Goal: Task Accomplishment & Management: Manage account settings

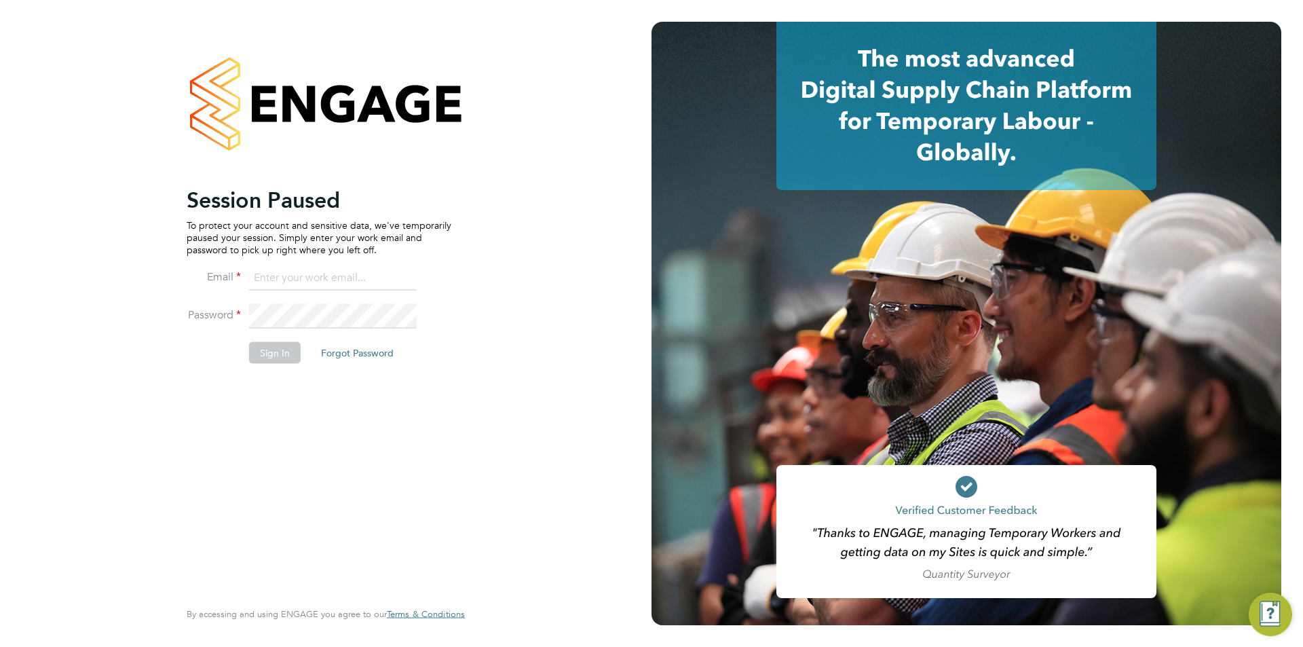
click at [318, 292] on li "Email" at bounding box center [319, 285] width 265 height 38
click at [313, 276] on input at bounding box center [333, 278] width 168 height 24
type input "supportuser1@engagetech.com"
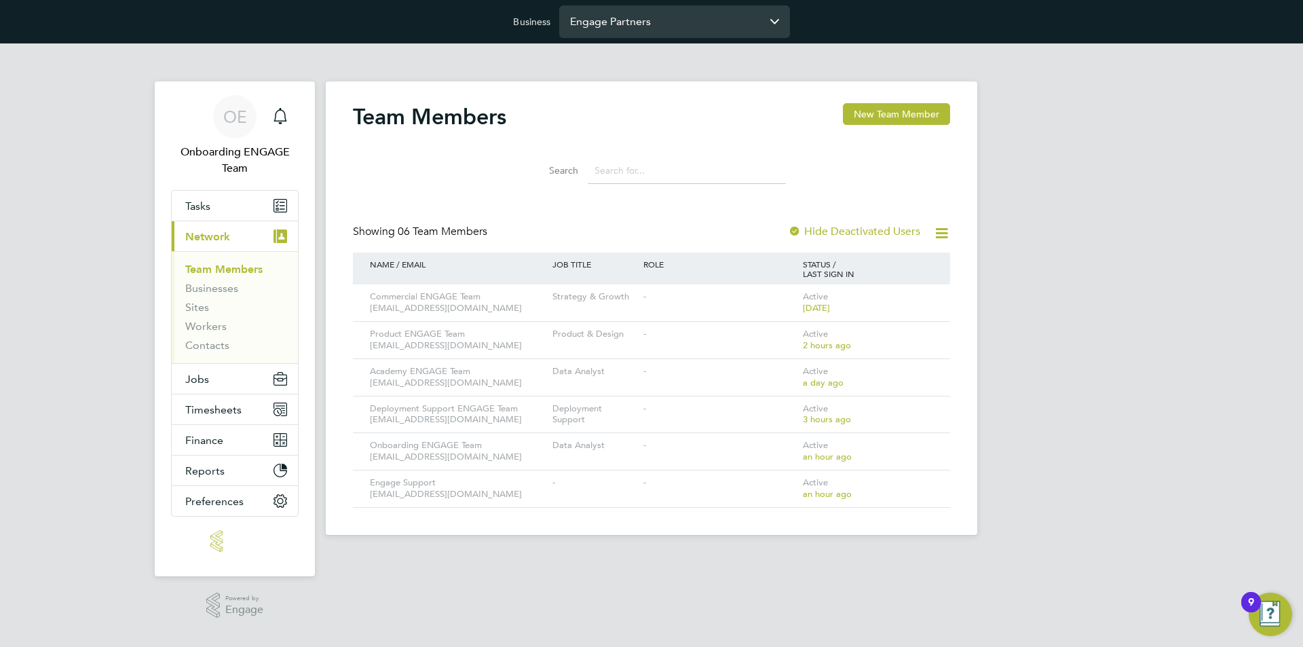
click at [633, 26] on input "Engage Partners" at bounding box center [674, 21] width 231 height 32
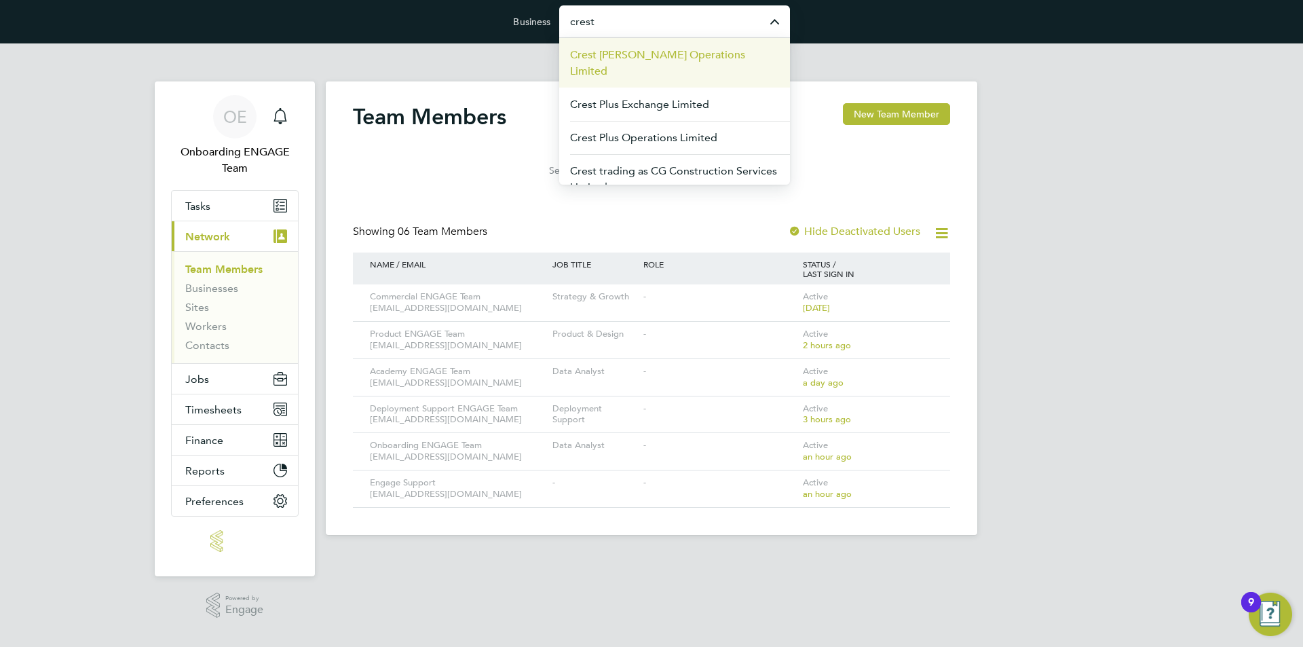
click at [639, 52] on span "Crest [PERSON_NAME] Operations Limited" at bounding box center [674, 63] width 209 height 33
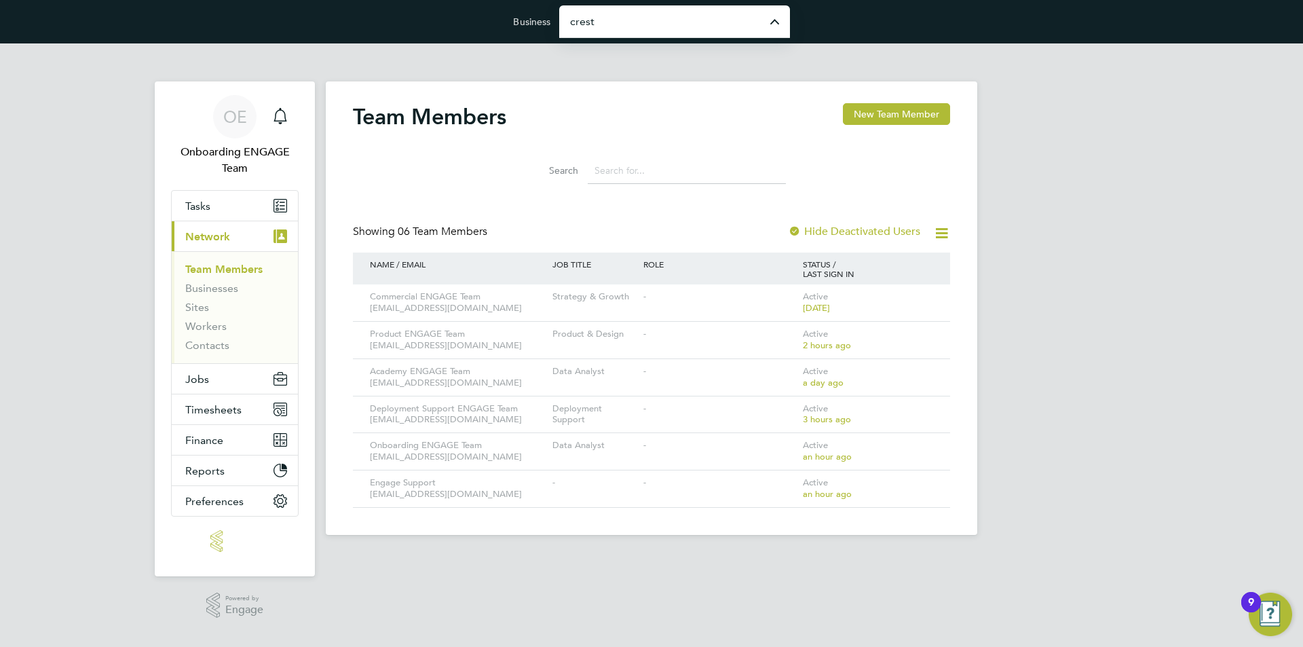
type input "Crest [PERSON_NAME] Operations Limited"
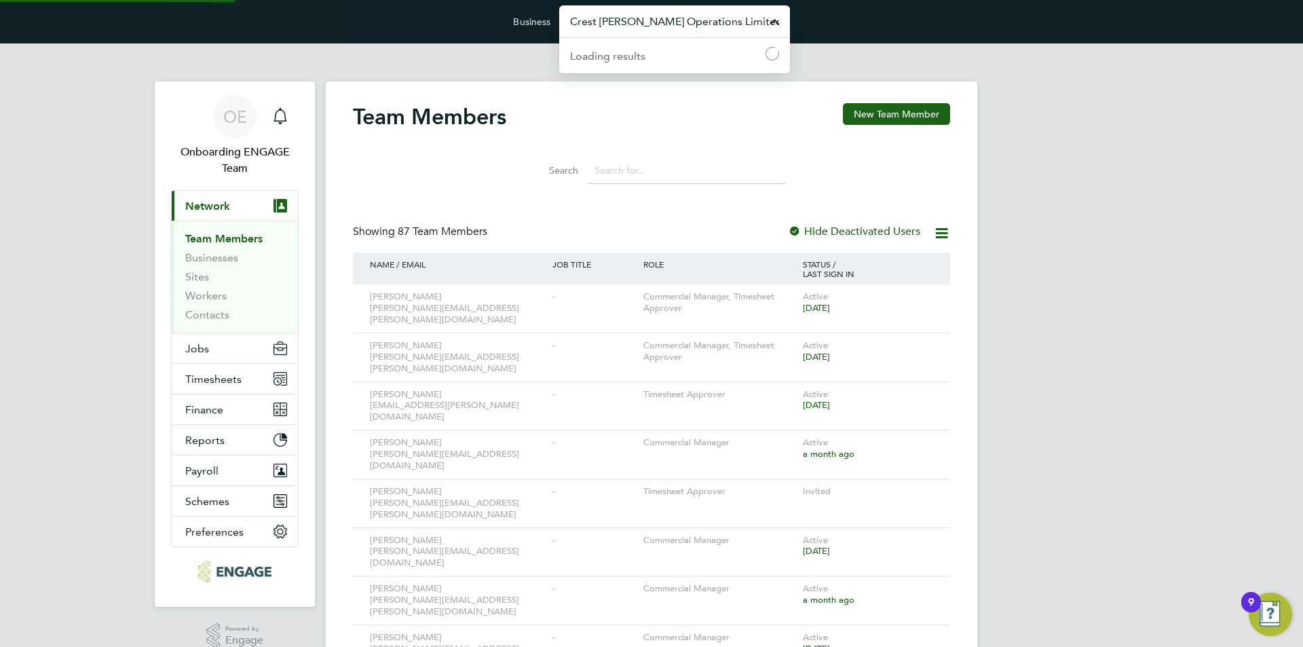
click at [663, 16] on input "Crest [PERSON_NAME] Operations Limited" at bounding box center [674, 21] width 231 height 32
click at [649, 50] on span "Engage Partners" at bounding box center [610, 55] width 81 height 16
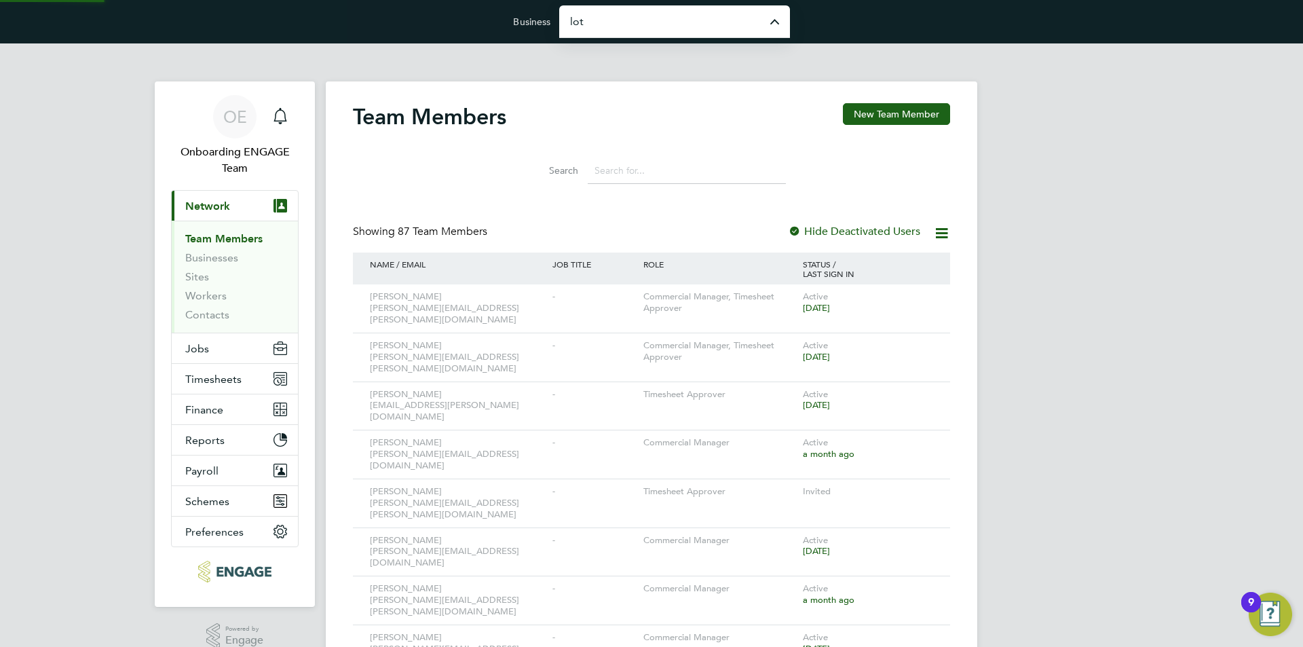
type input "Engage Partners"
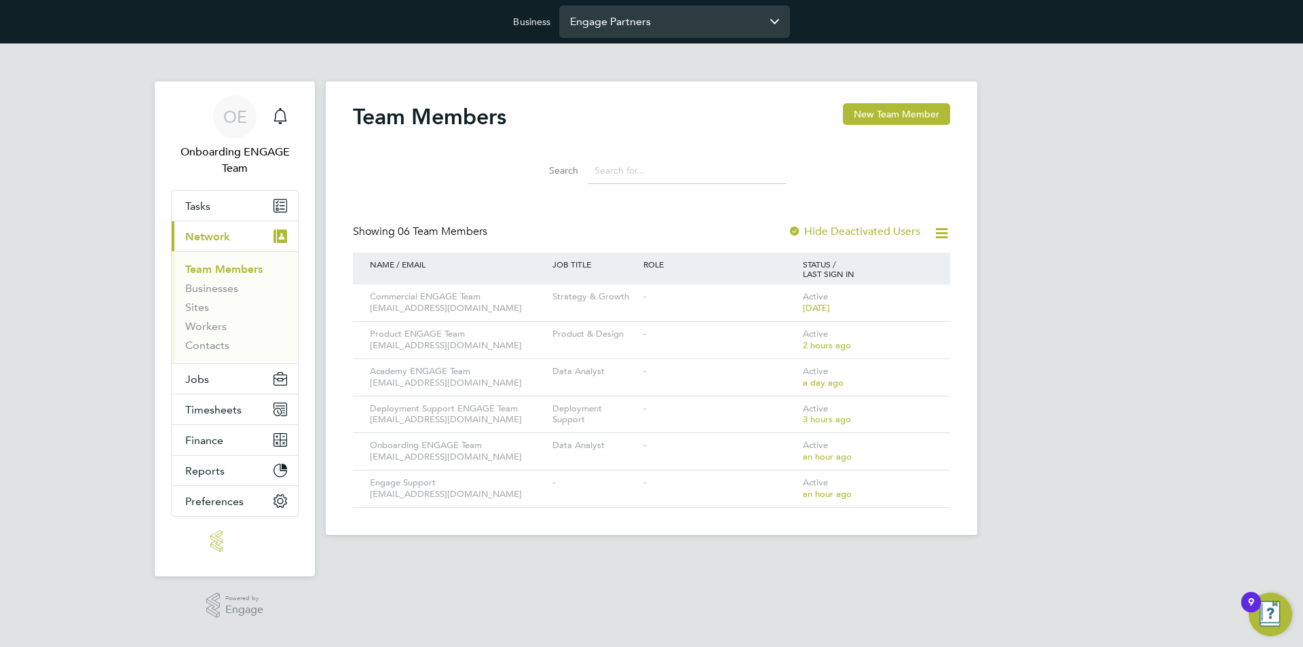
click at [611, 18] on input "Engage Partners" at bounding box center [674, 21] width 231 height 32
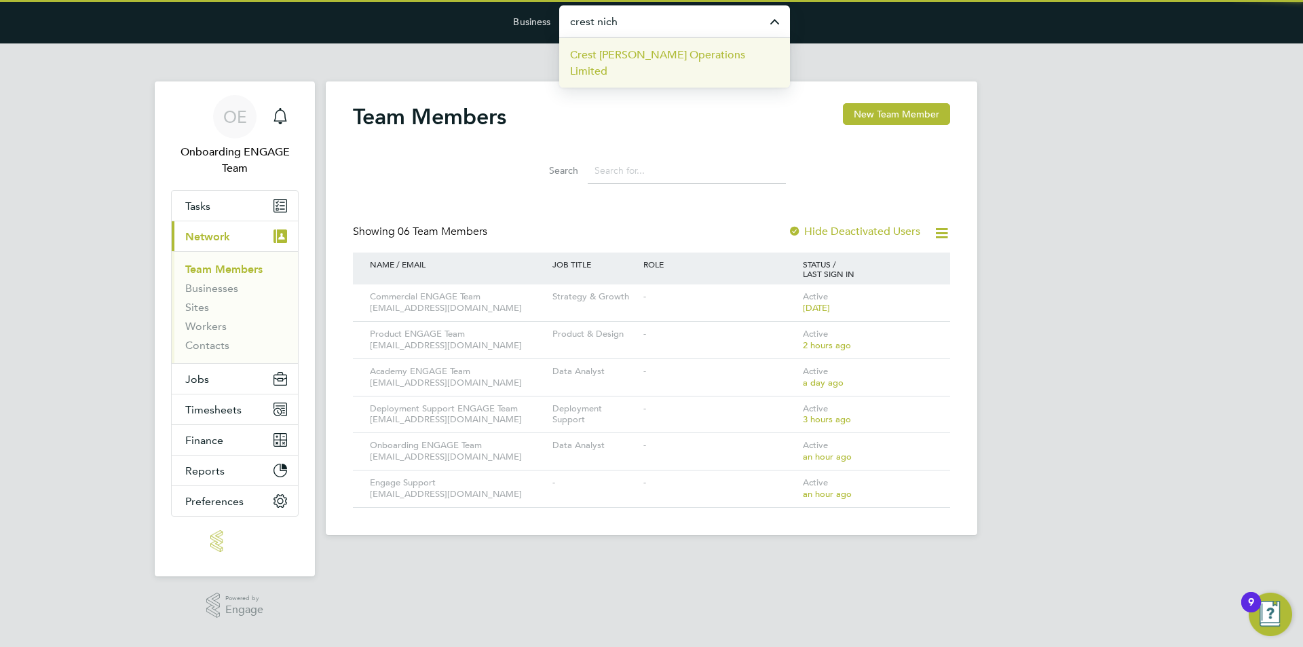
click at [628, 52] on span "Crest [PERSON_NAME] Operations Limited" at bounding box center [674, 63] width 209 height 33
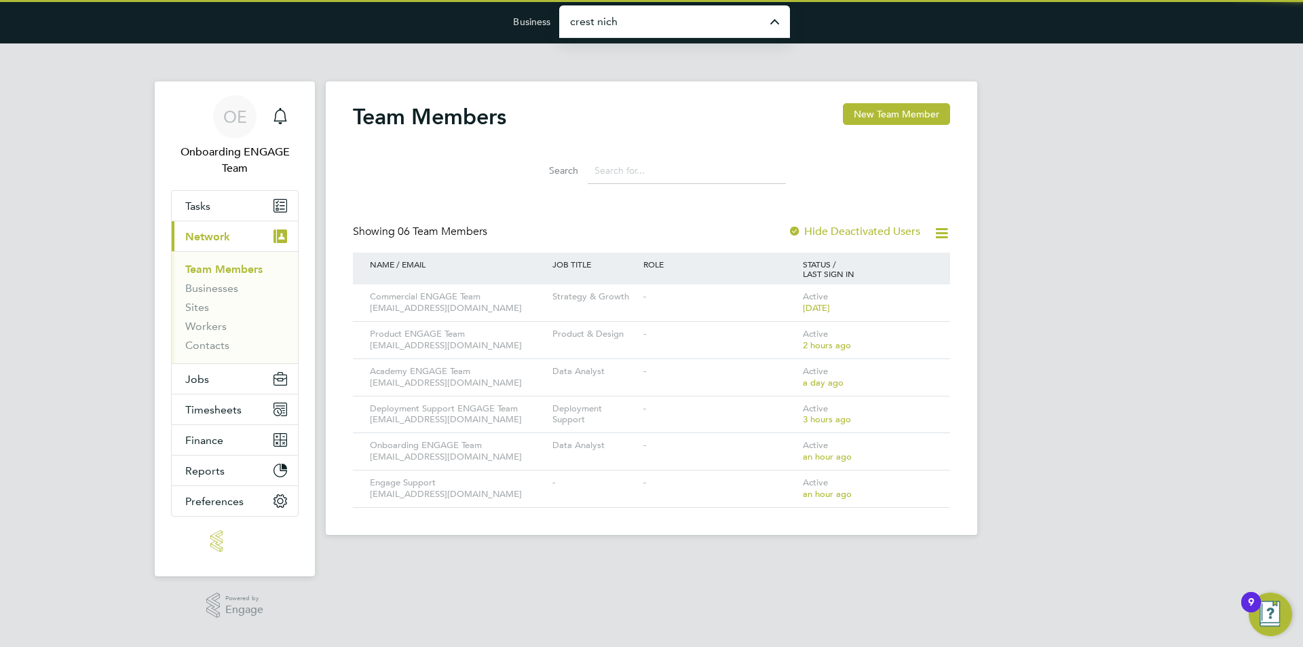
type input "Crest [PERSON_NAME] Operations Limited"
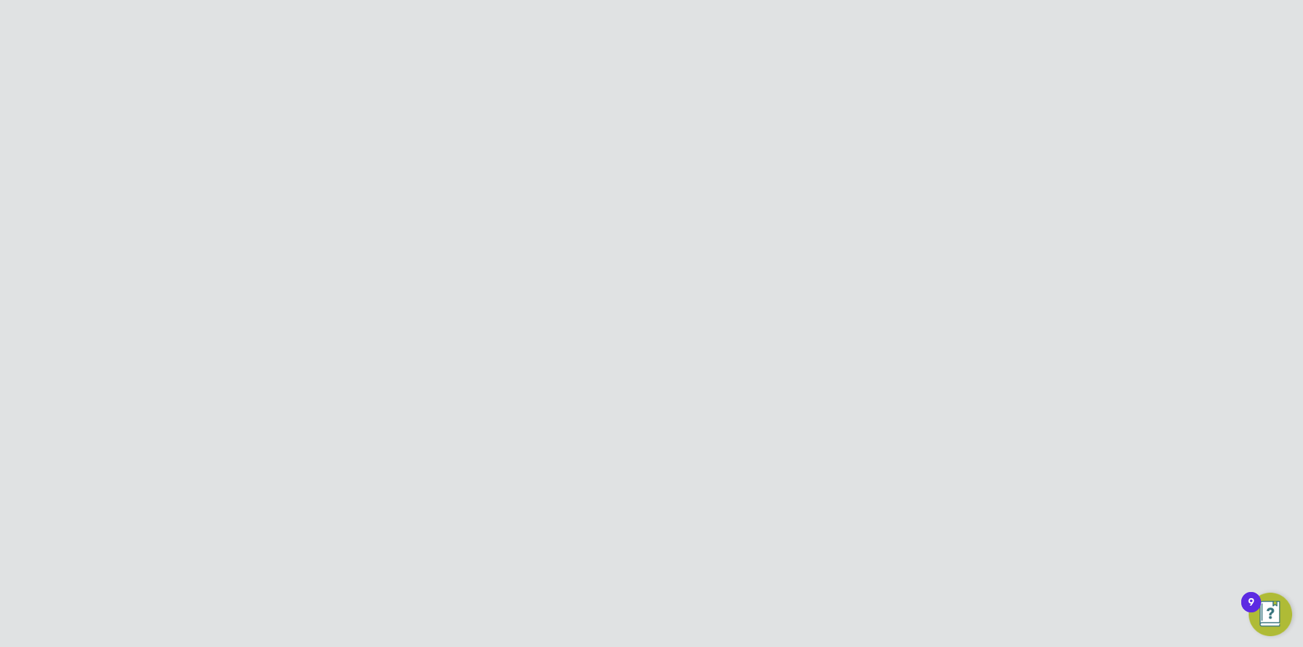
click at [666, 11] on input "Crest [PERSON_NAME] Operations Limited" at bounding box center [674, 21] width 231 height 32
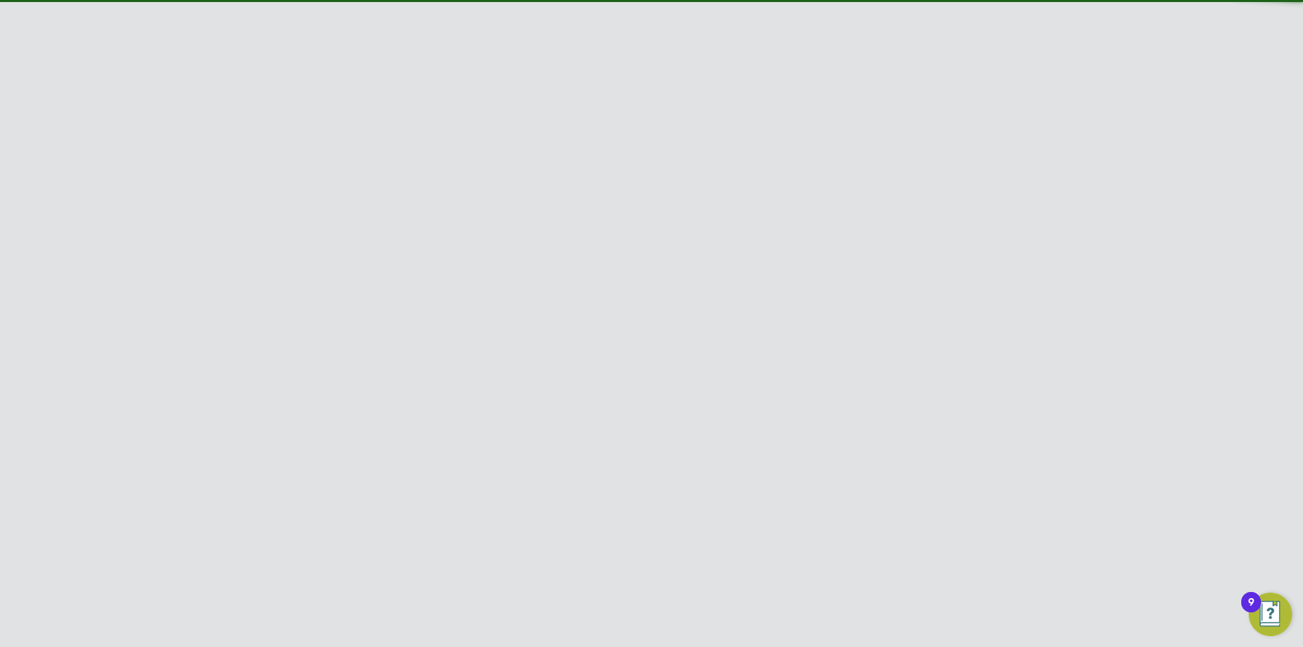
click at [666, 50] on li "Engage Partners" at bounding box center [674, 54] width 231 height 33
type input "Engage Partners"
